Goal: Information Seeking & Learning: Learn about a topic

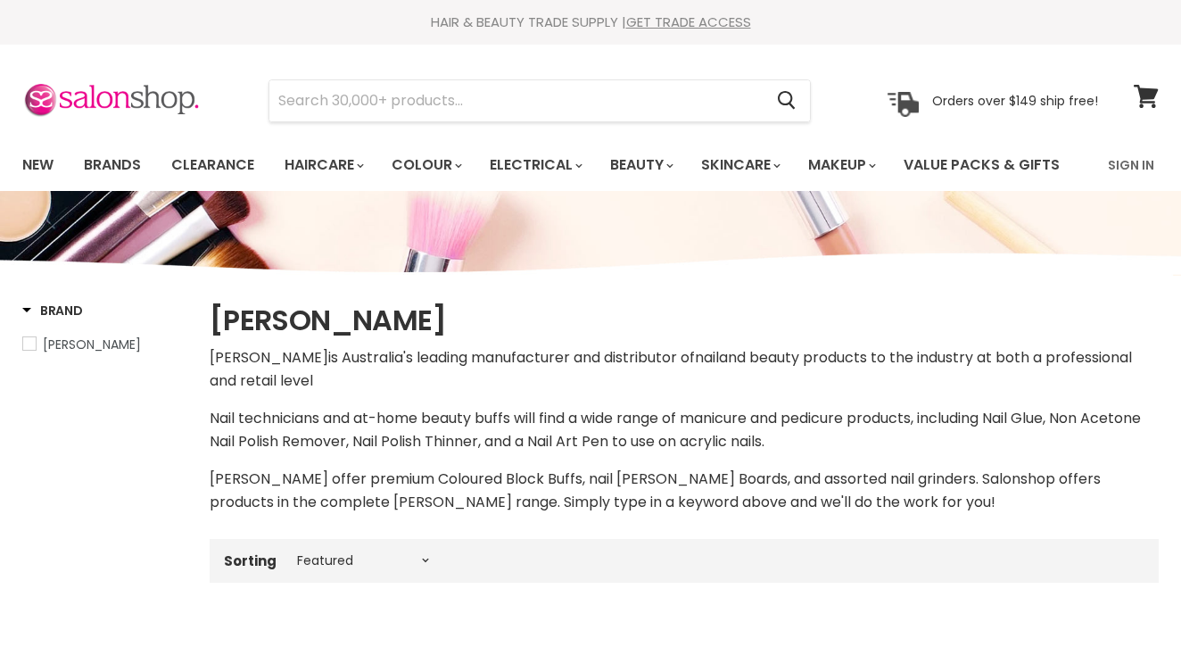
select select "manual"
click at [29, 344] on span "Hawley" at bounding box center [29, 343] width 12 height 12
select select "manual"
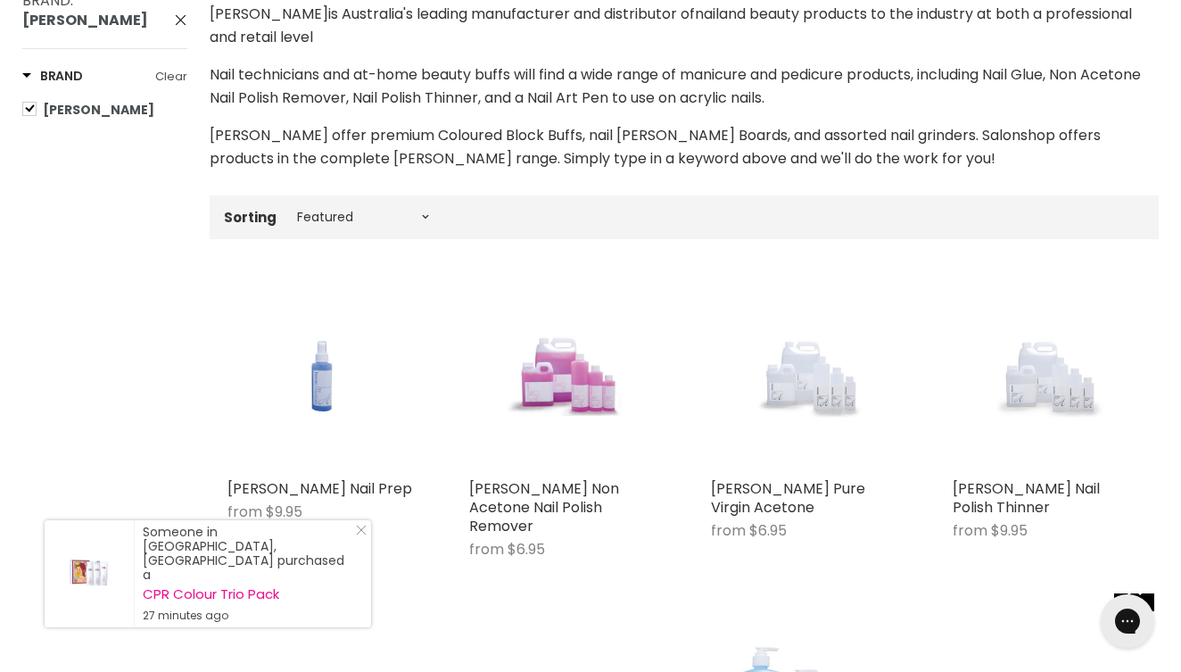
scroll to position [349, 0]
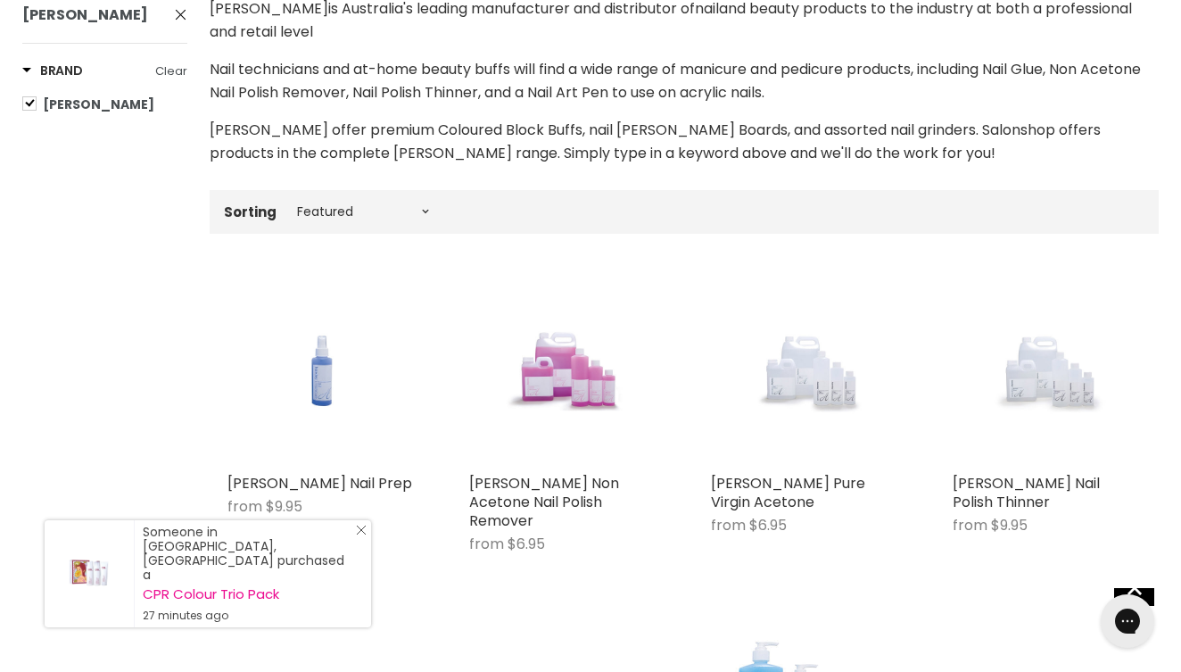
click at [363, 534] on line "Close Icon" at bounding box center [361, 529] width 9 height 9
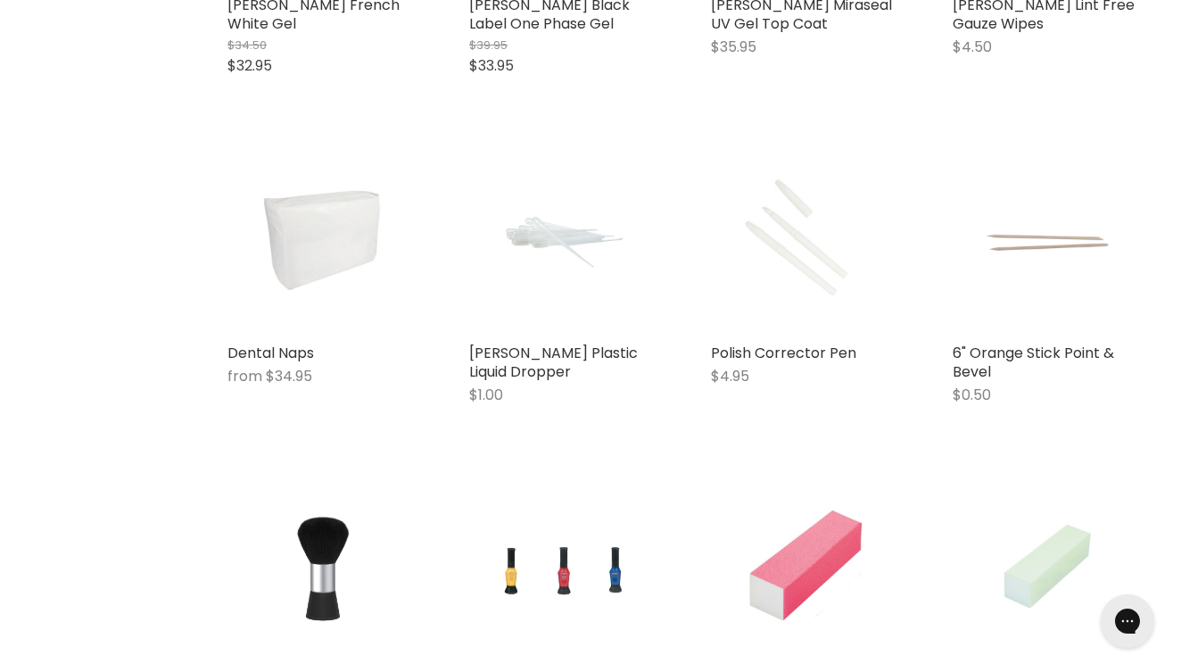
scroll to position [2840, 0]
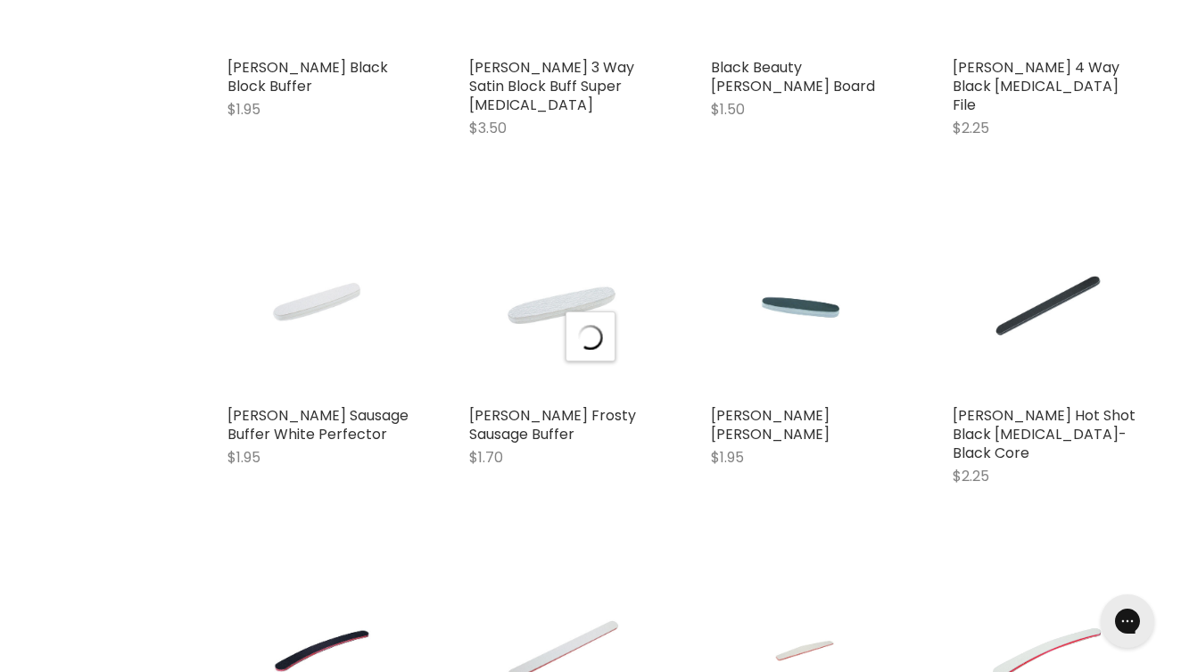
scroll to position [3881, 0]
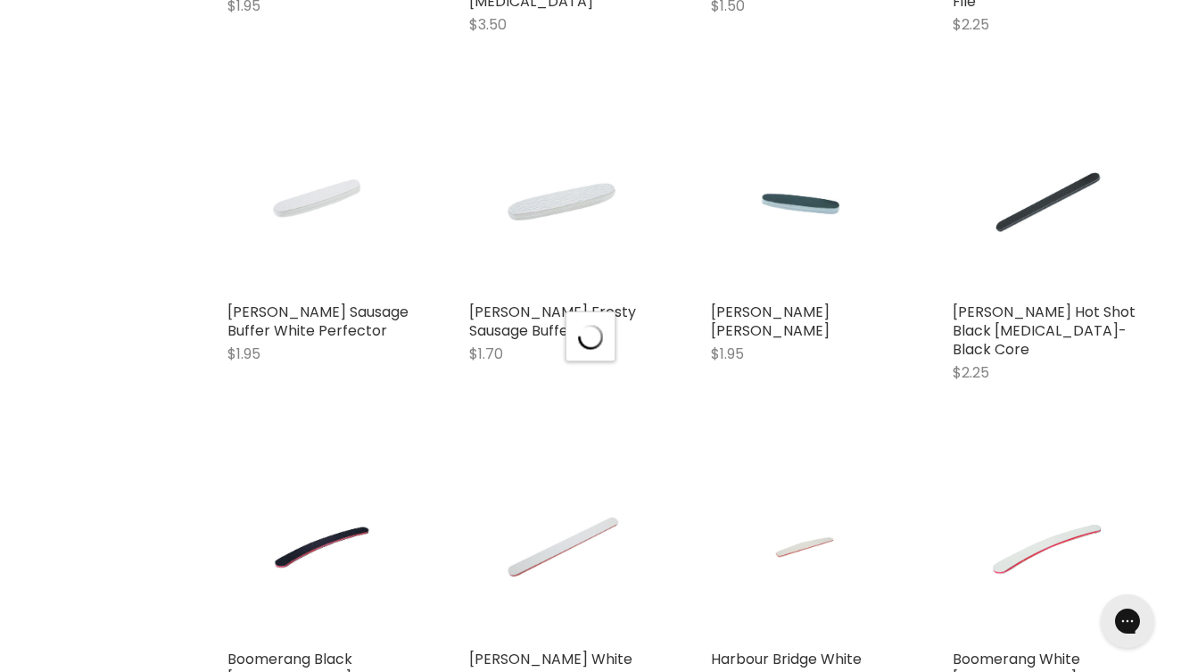
select select "manual"
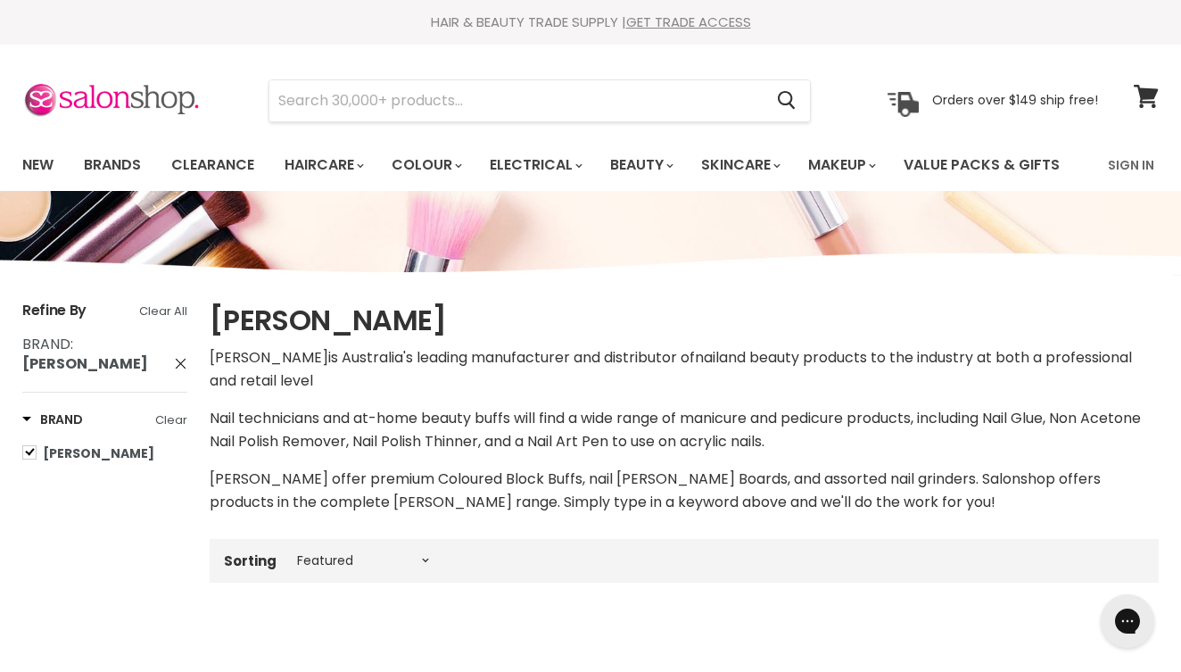
scroll to position [0, 0]
select select "manual"
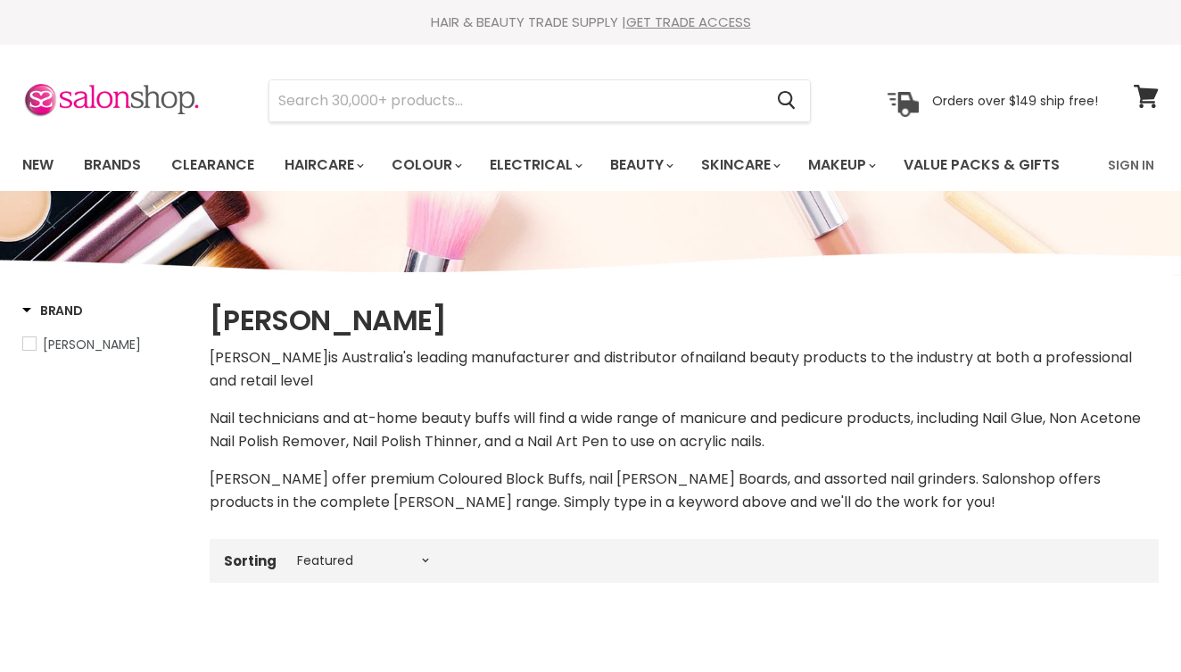
select select "manual"
click at [54, 349] on span "[PERSON_NAME]" at bounding box center [92, 344] width 98 height 18
select select "manual"
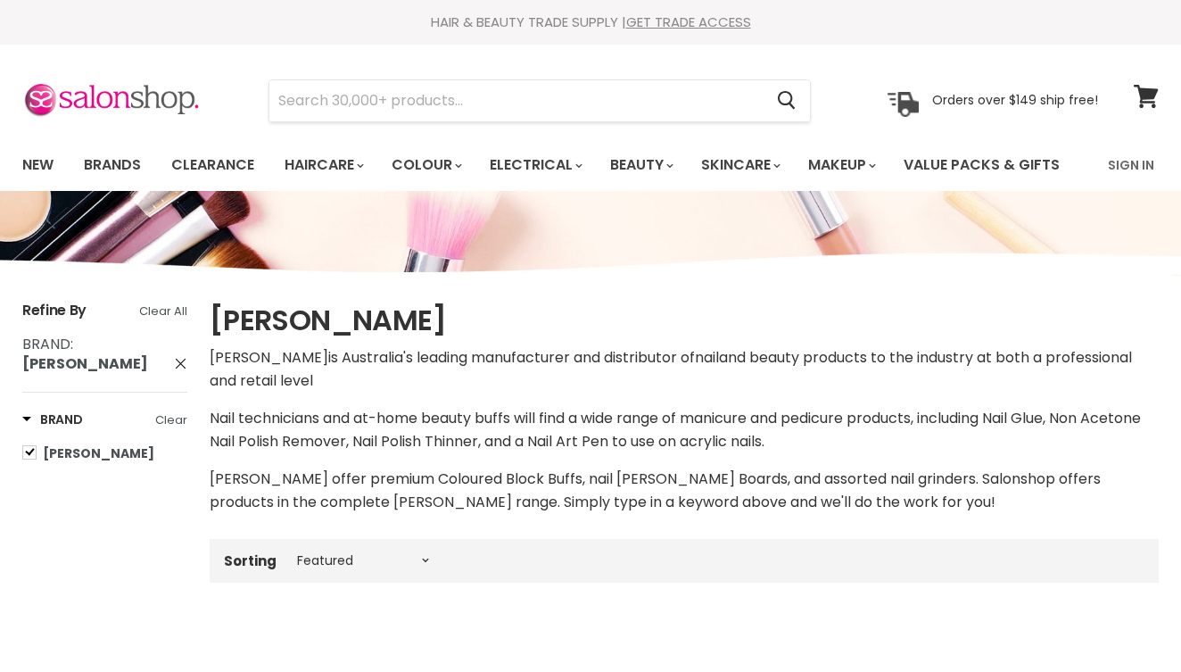
click at [29, 343] on span "Brand" at bounding box center [46, 344] width 48 height 21
select select "manual"
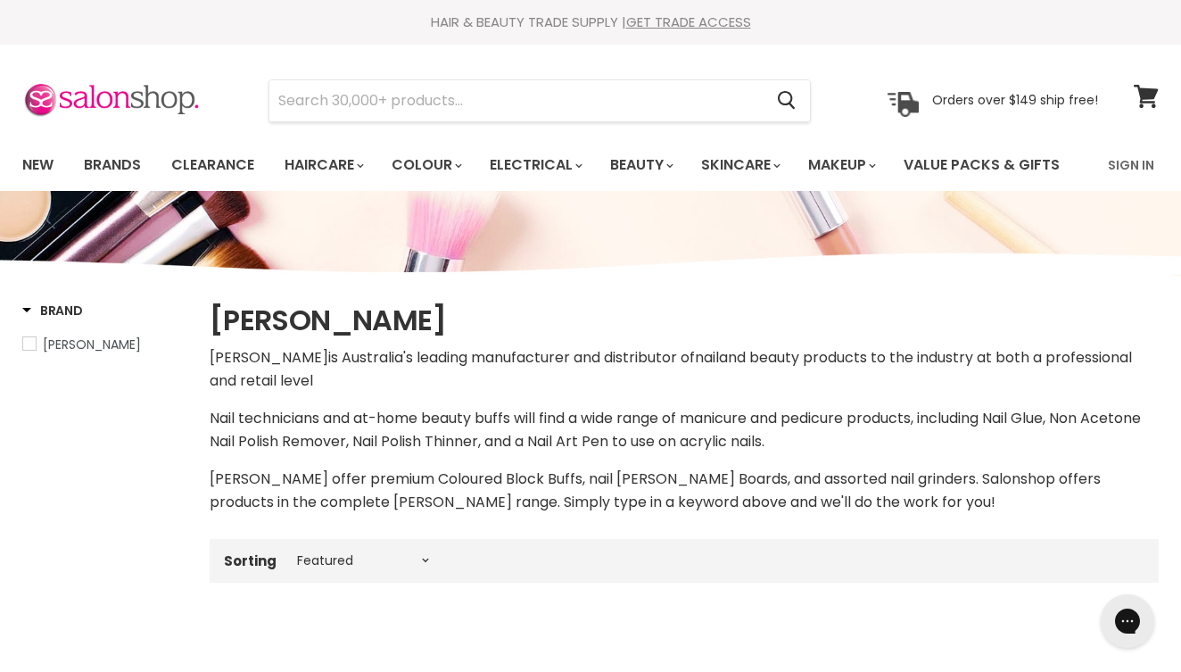
click at [28, 345] on span "Hawley" at bounding box center [29, 343] width 12 height 12
select select "manual"
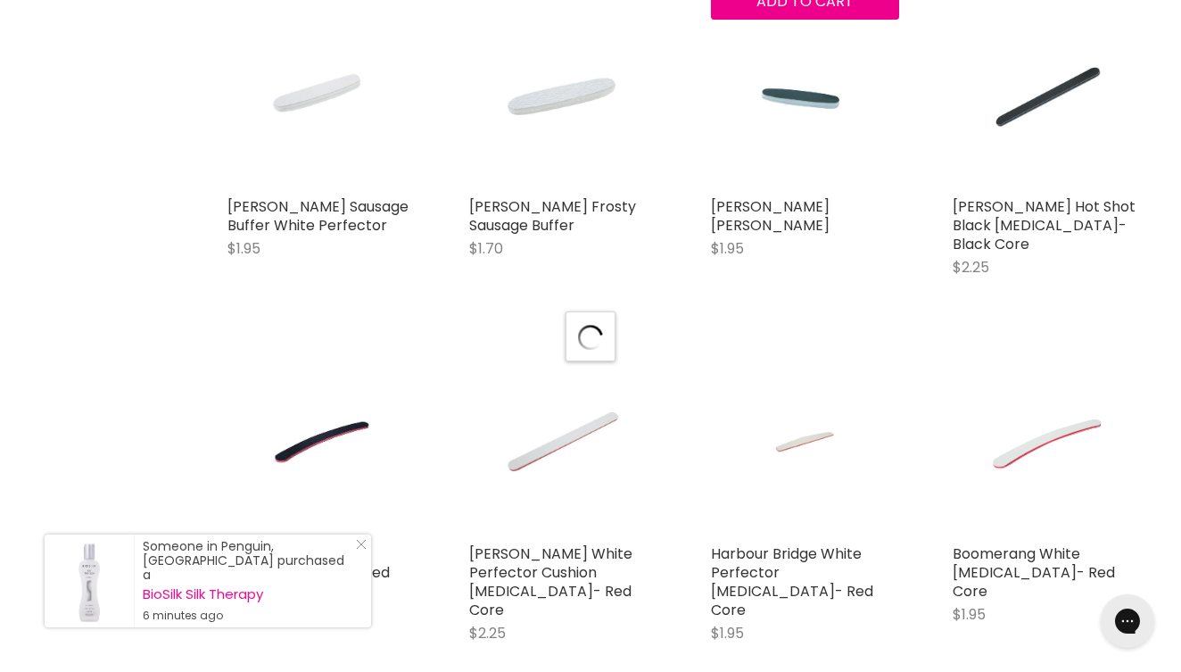
scroll to position [4057, 0]
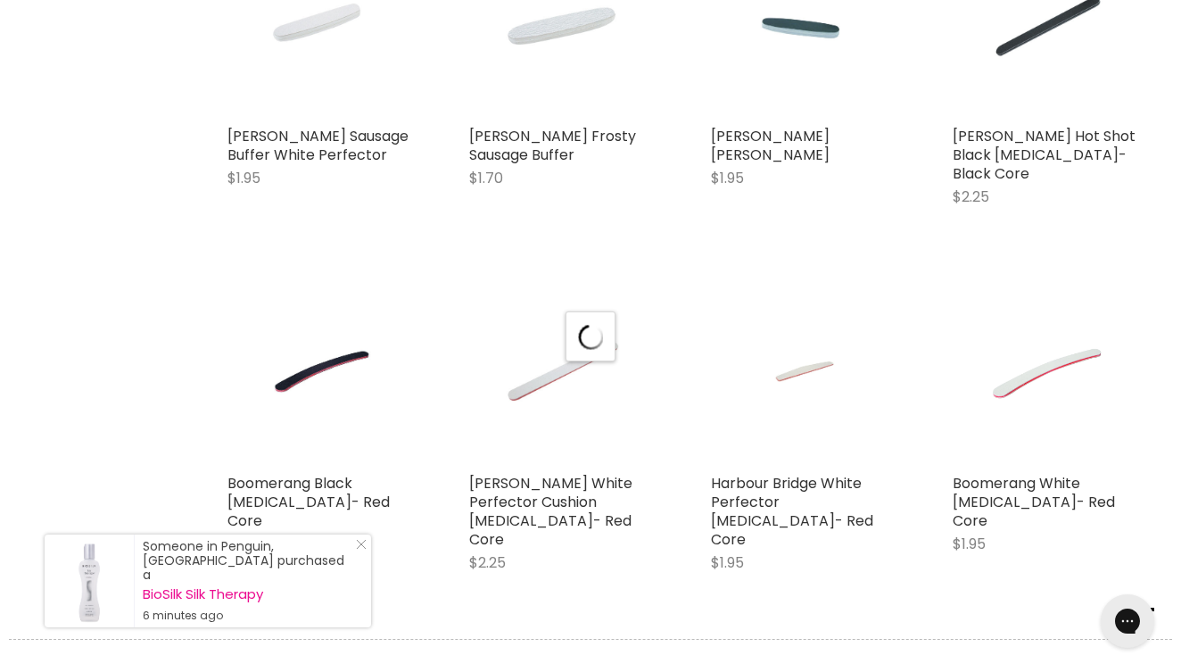
select select "manual"
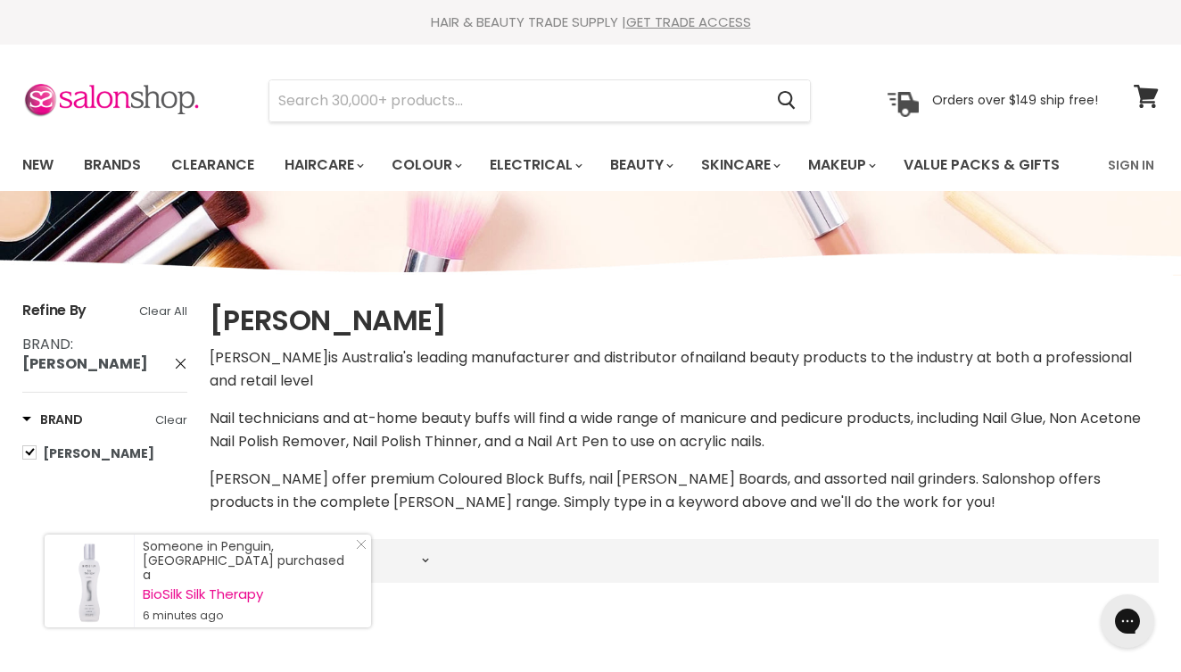
scroll to position [0, 0]
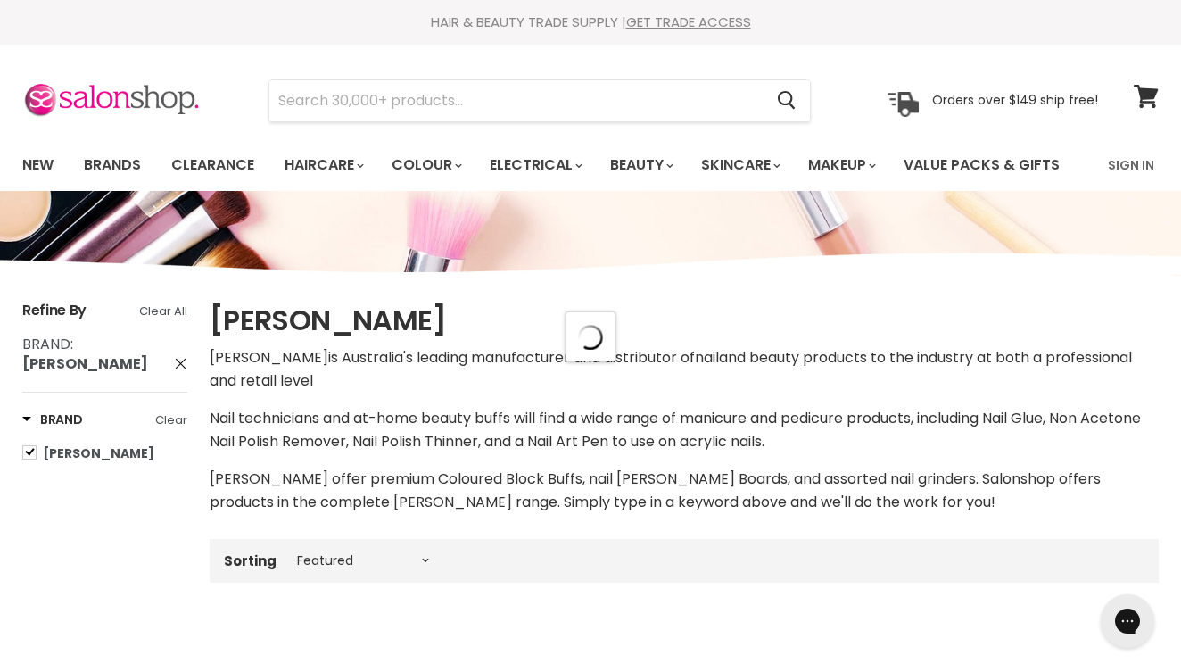
select select "manual"
